Goal: Transaction & Acquisition: Purchase product/service

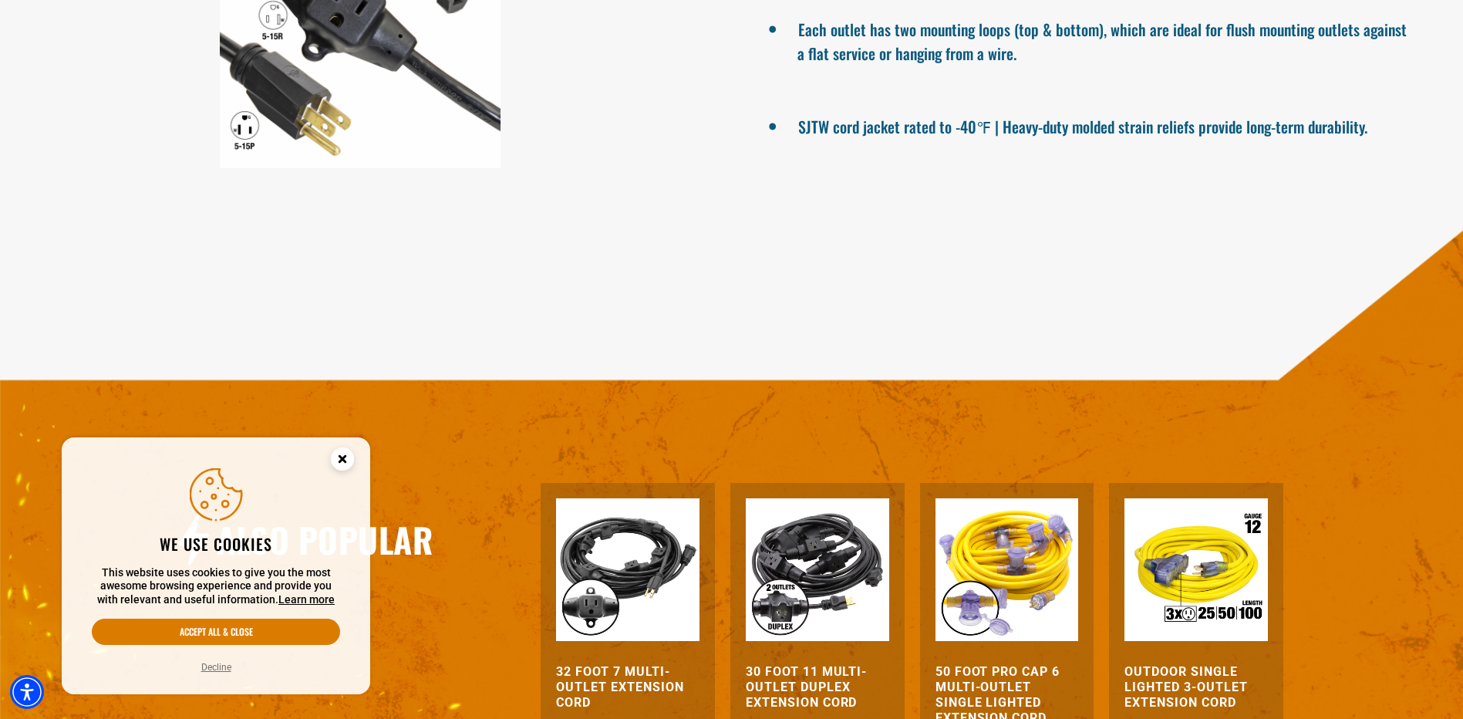
scroll to position [1311, 0]
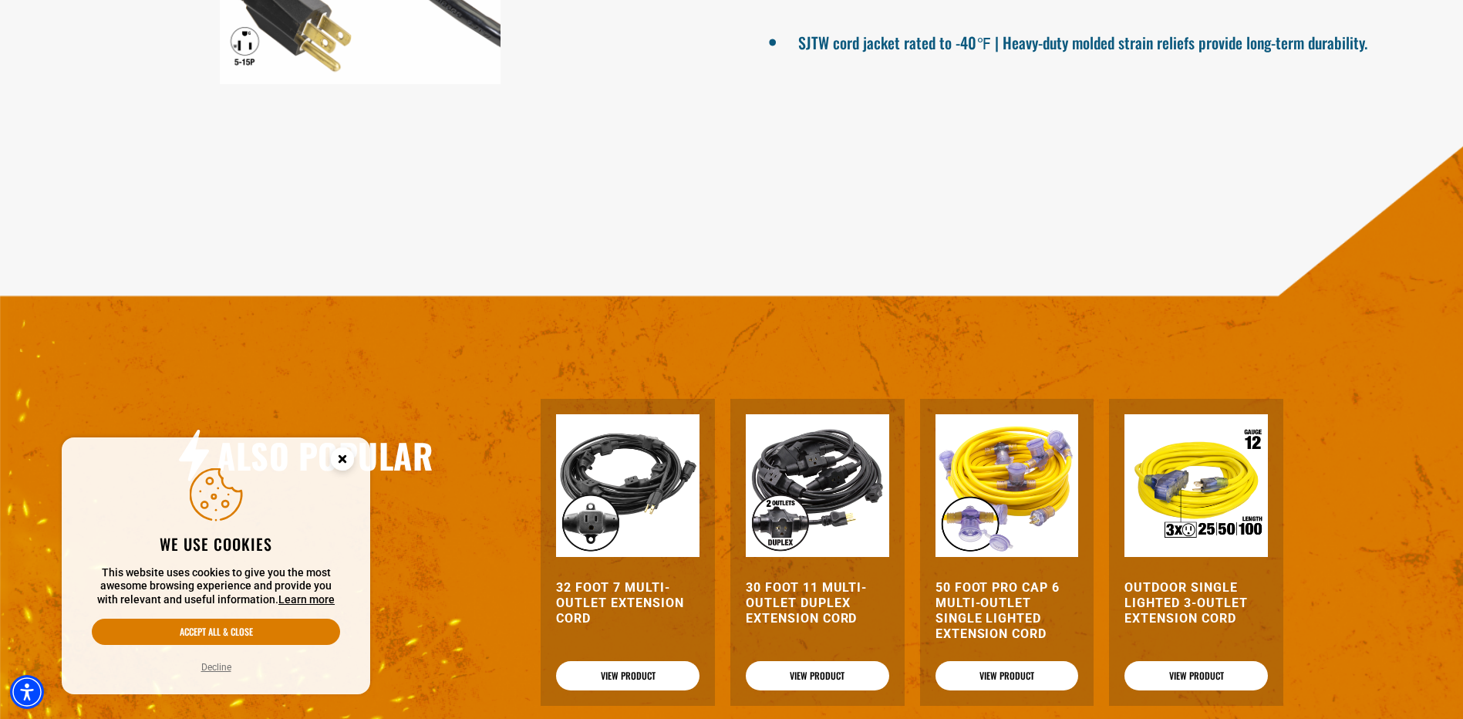
click at [1002, 491] on img at bounding box center [1006, 485] width 143 height 143
